Goal: Browse casually

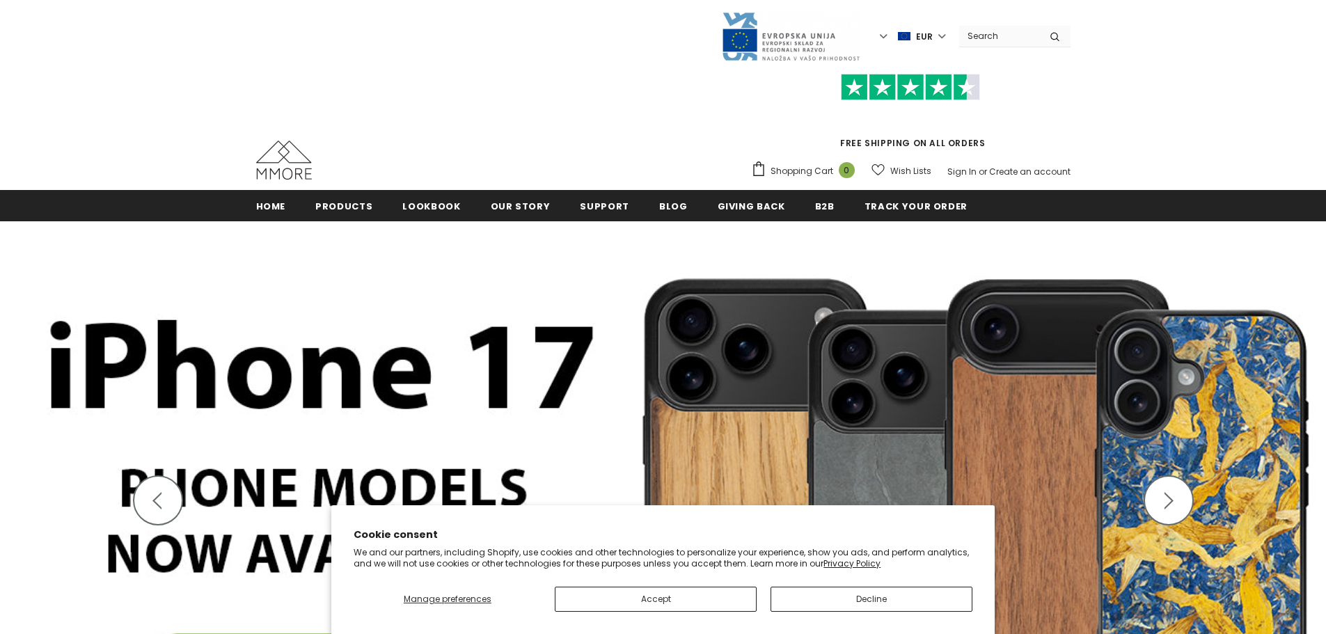
scroll to position [178, 0]
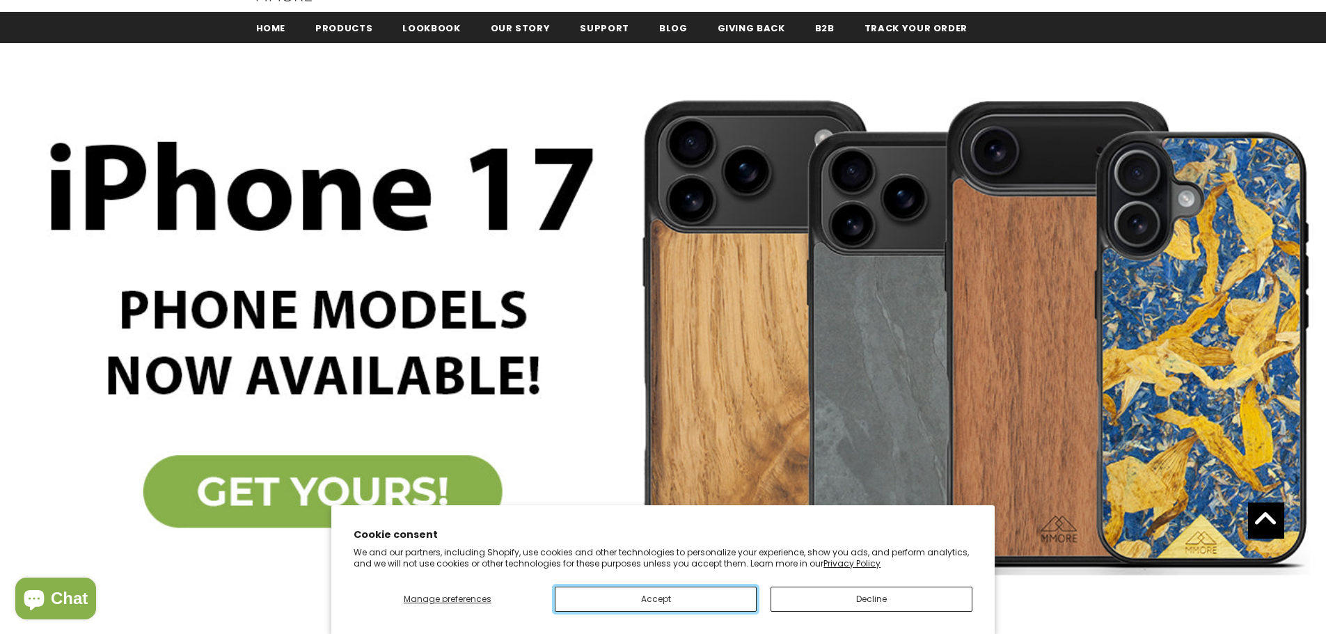
click at [717, 591] on button "Accept" at bounding box center [656, 599] width 202 height 25
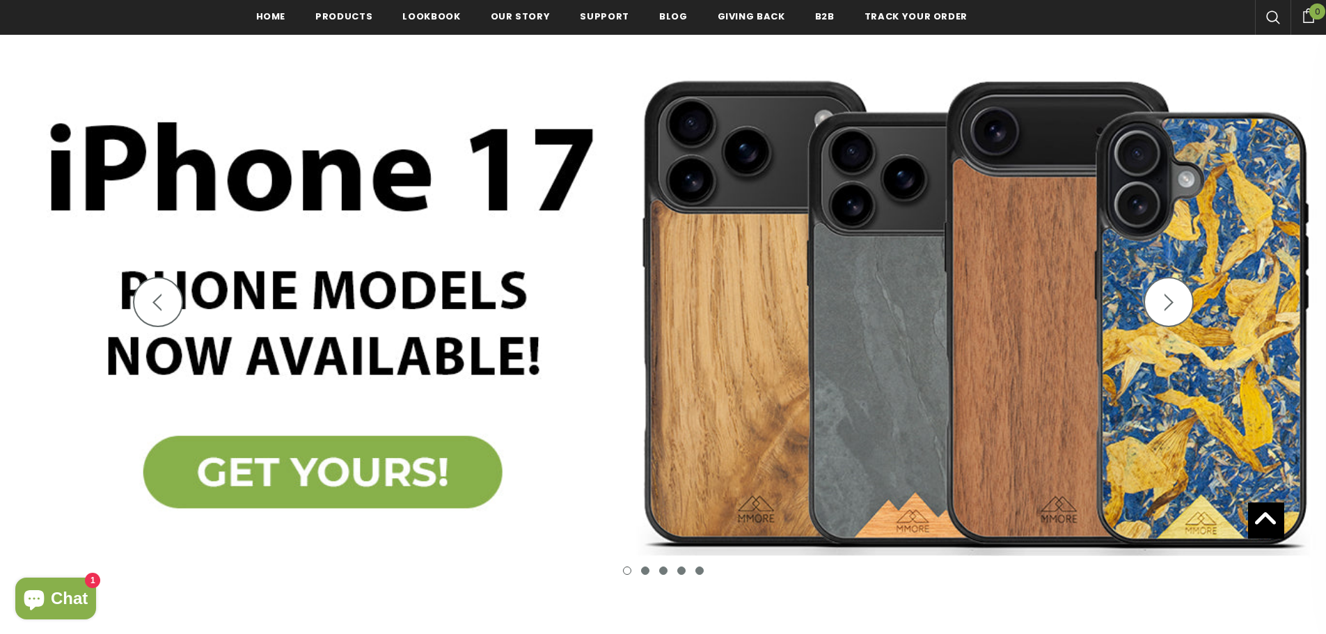
scroll to position [191, 0]
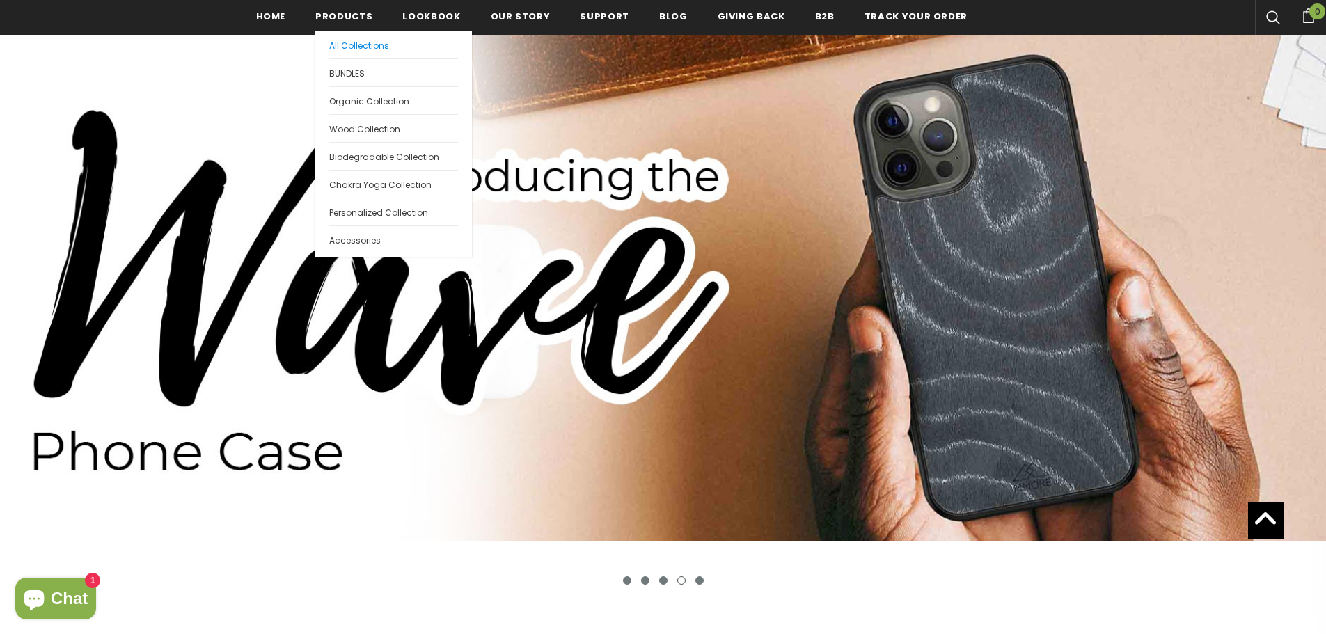
click at [351, 45] on span "All Collections" at bounding box center [359, 46] width 60 height 12
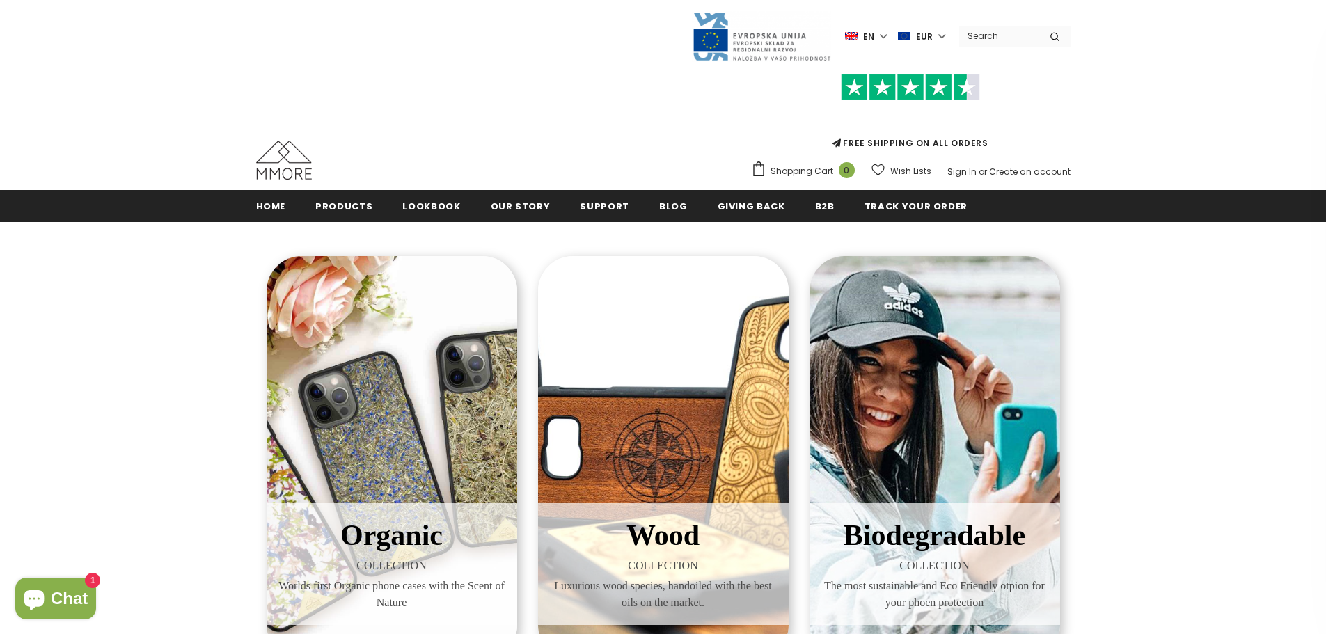
click at [267, 205] on span "Home" at bounding box center [271, 206] width 30 height 13
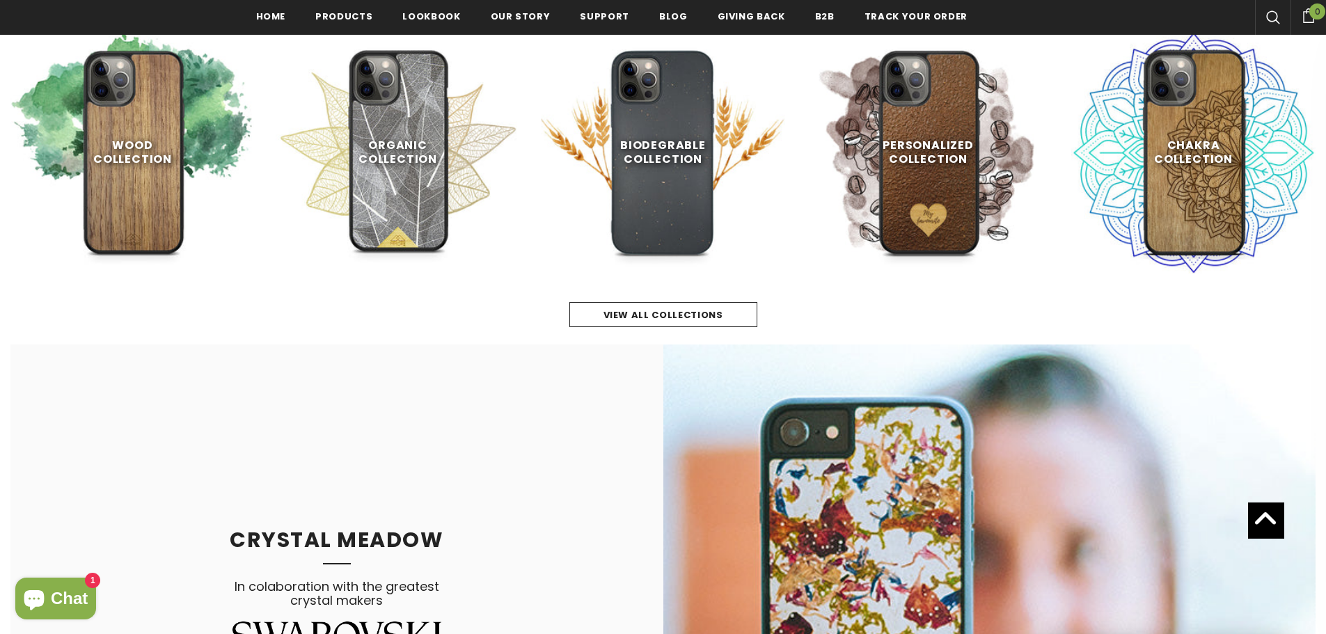
scroll to position [900, 0]
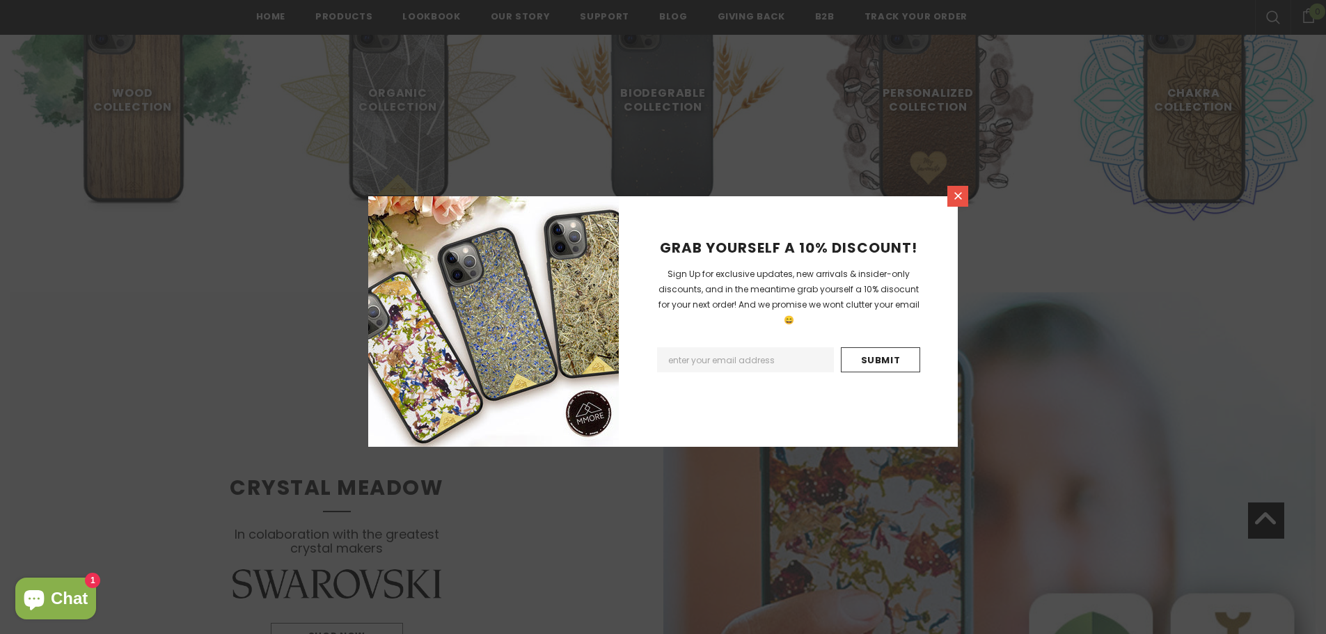
click at [964, 196] on link at bounding box center [957, 196] width 21 height 21
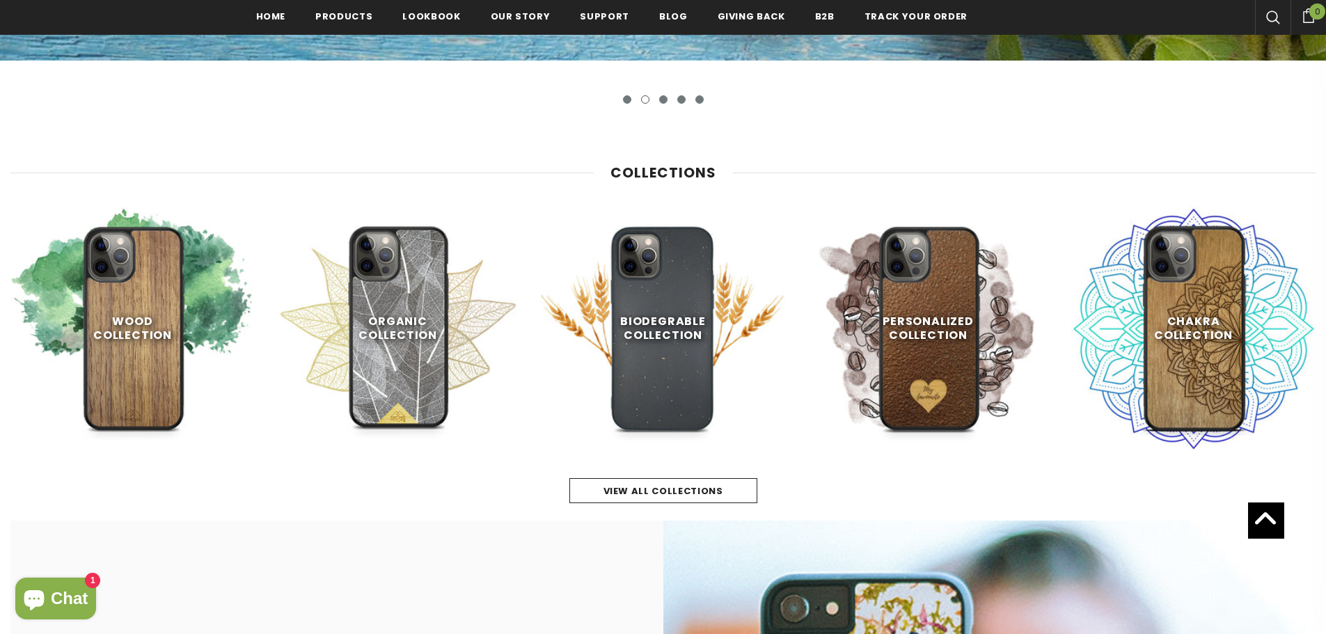
scroll to position [671, 0]
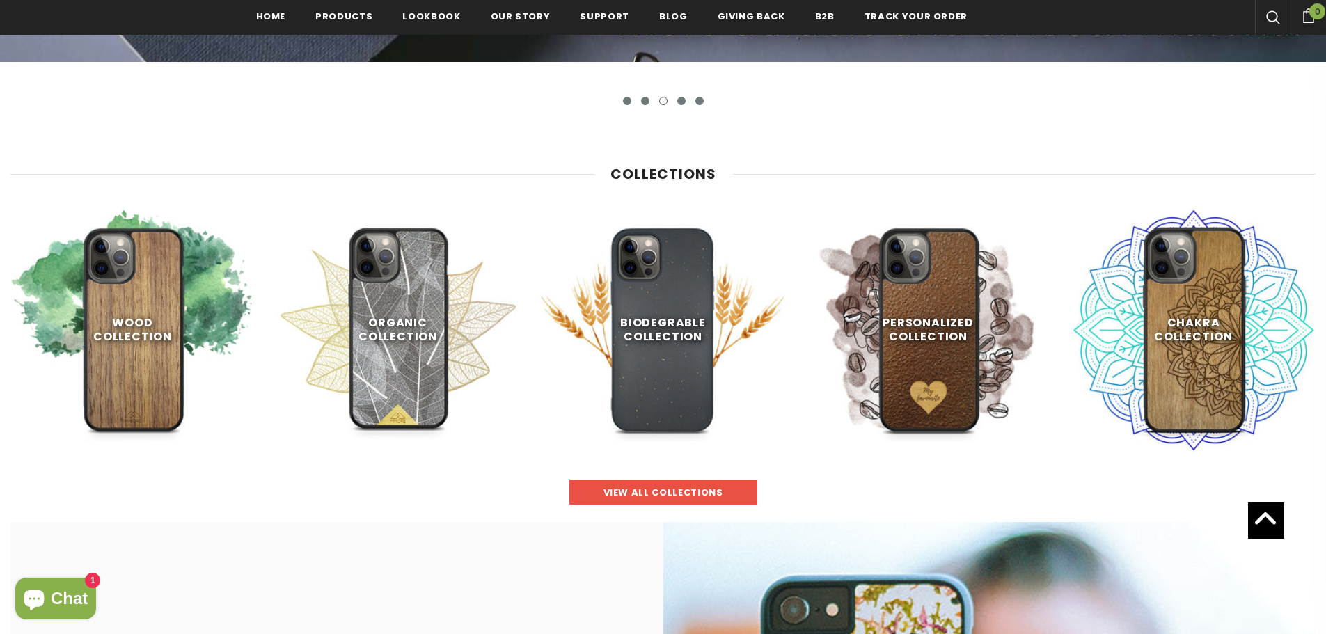
click at [701, 485] on link "view all collections" at bounding box center [663, 491] width 188 height 25
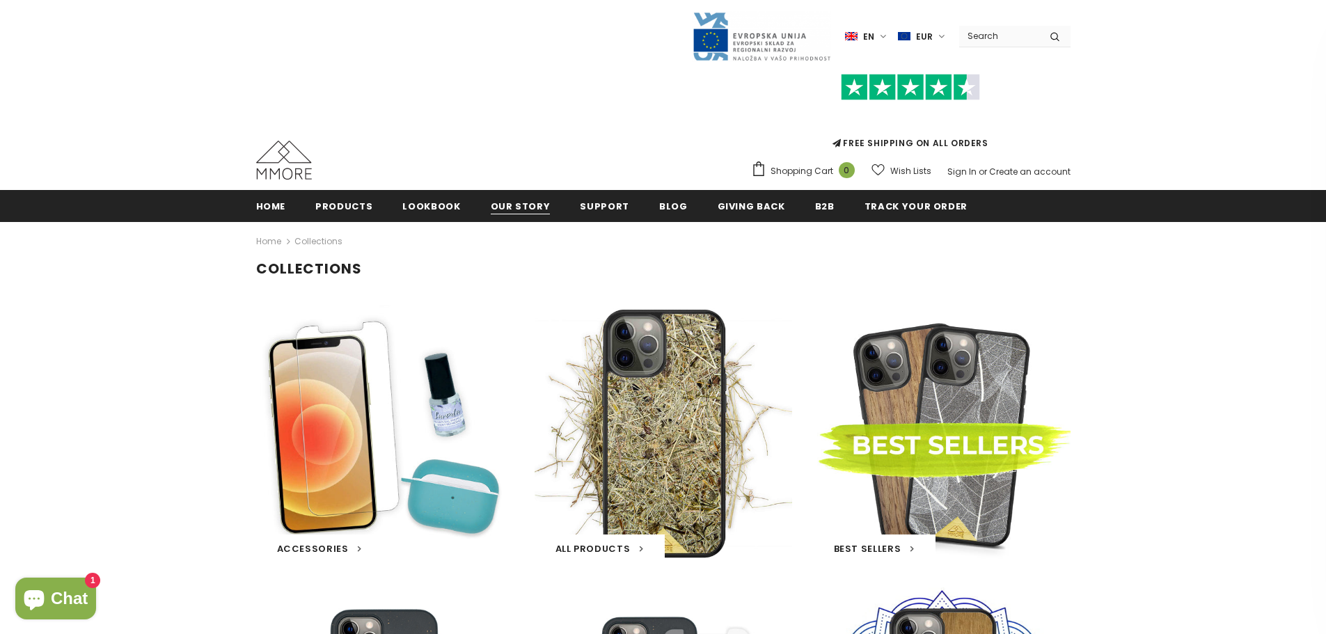
click at [518, 205] on span "Our Story" at bounding box center [521, 206] width 60 height 13
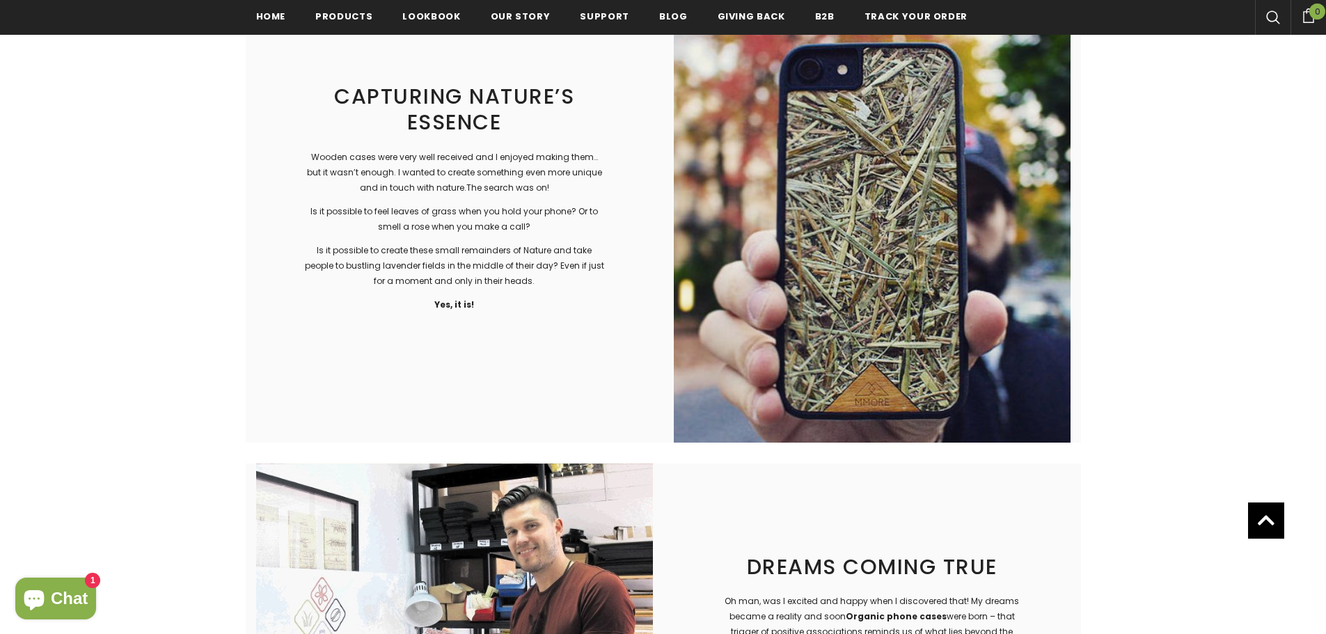
scroll to position [551, 0]
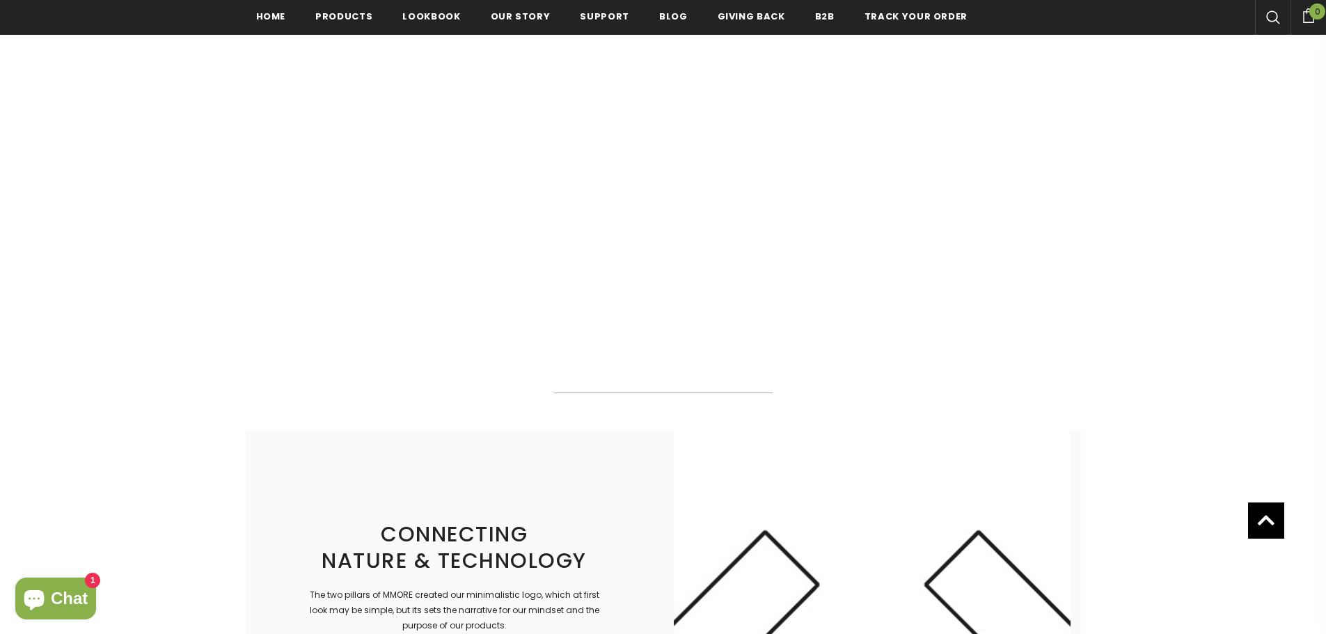
drag, startPoint x: 1332, startPoint y: 61, endPoint x: 1322, endPoint y: 139, distance: 78.5
